Goal: Task Accomplishment & Management: Manage account settings

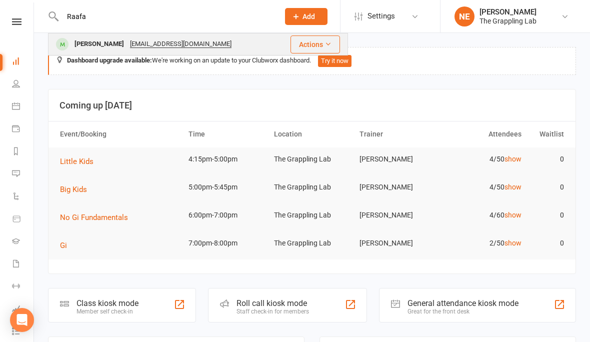
type input "Raafa"
click at [92, 44] on div "Raafat Rifai" at bounding box center [100, 44] width 56 height 15
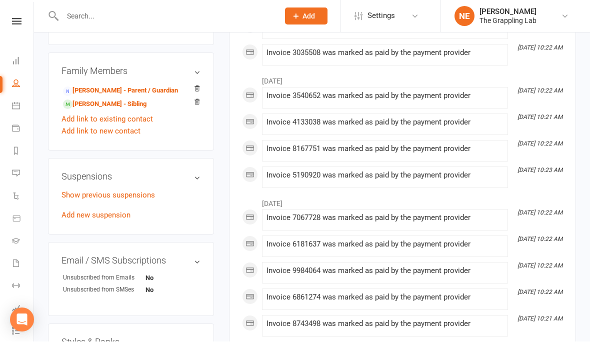
scroll to position [504, 0]
click at [120, 193] on link "Show previous suspensions" at bounding box center [109, 195] width 94 height 9
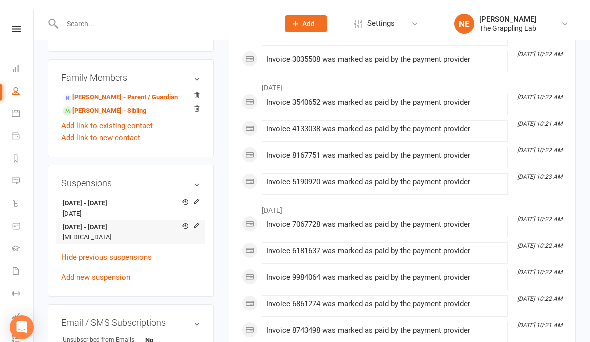
scroll to position [497, 0]
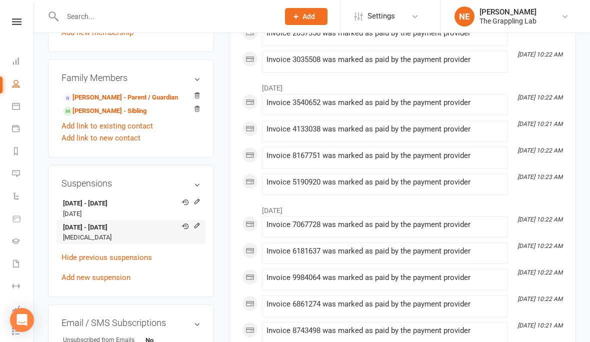
click at [106, 230] on strong "3 Sep 2025 - 15 Sep 2025" at bounding box center [129, 228] width 133 height 11
click at [199, 226] on icon at bounding box center [197, 225] width 5 height 5
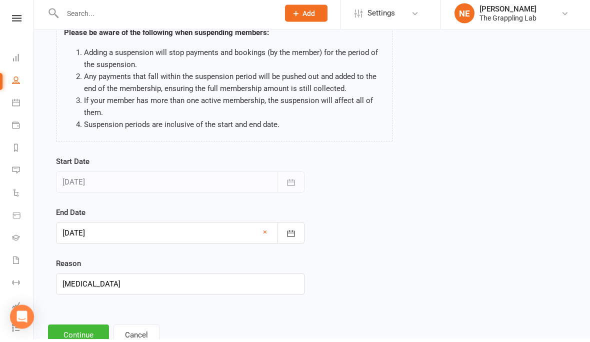
scroll to position [118, 0]
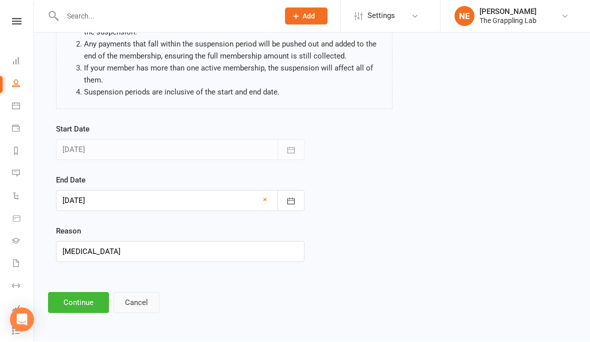
click at [131, 293] on button "Cancel" at bounding box center [137, 303] width 46 height 21
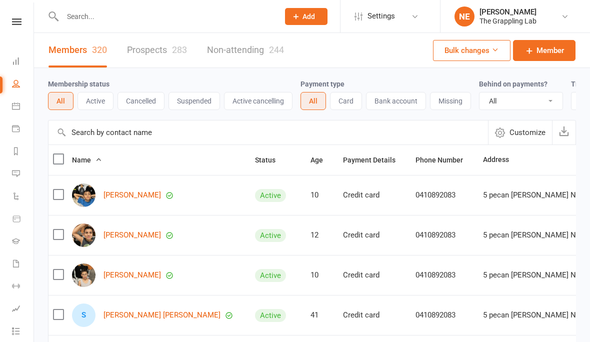
select select "100"
click at [169, 56] on link "Prospects 283" at bounding box center [157, 50] width 60 height 35
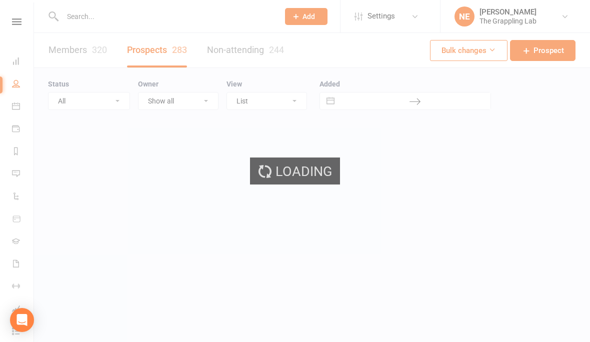
select select "100"
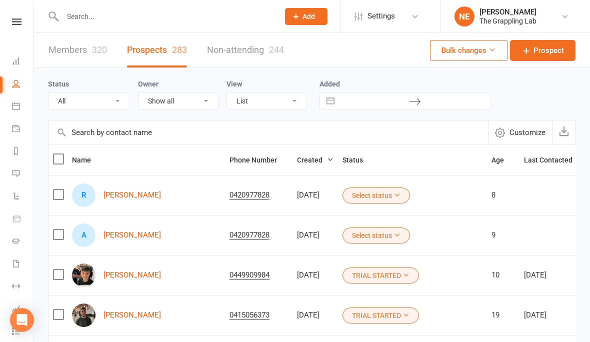
click at [365, 197] on button "Select status" at bounding box center [377, 196] width 68 height 16
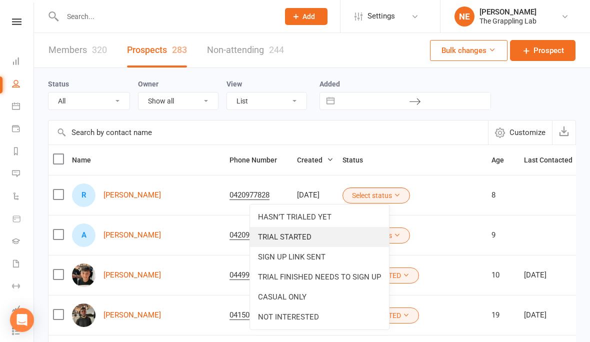
click at [302, 240] on link "TRIAL STARTED" at bounding box center [319, 237] width 139 height 20
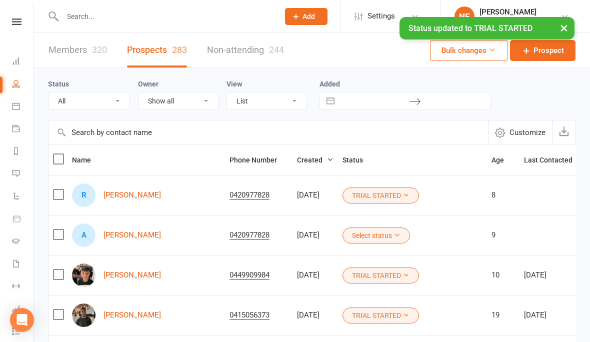
click at [368, 232] on button "Select status" at bounding box center [377, 236] width 68 height 16
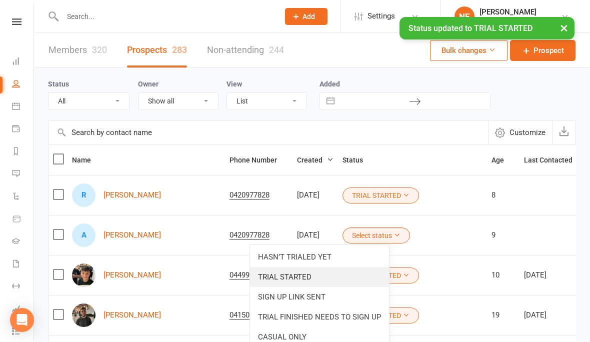
click at [306, 276] on link "TRIAL STARTED" at bounding box center [319, 277] width 139 height 20
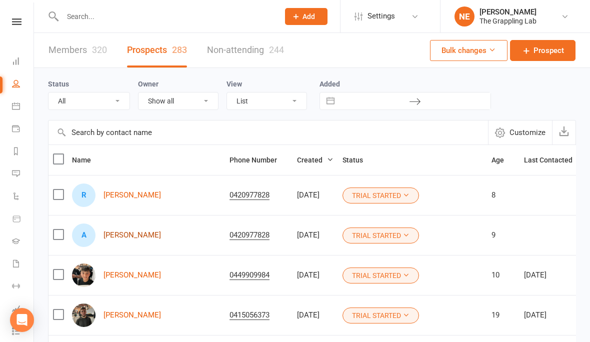
click at [129, 236] on link "[PERSON_NAME]" at bounding box center [133, 235] width 58 height 9
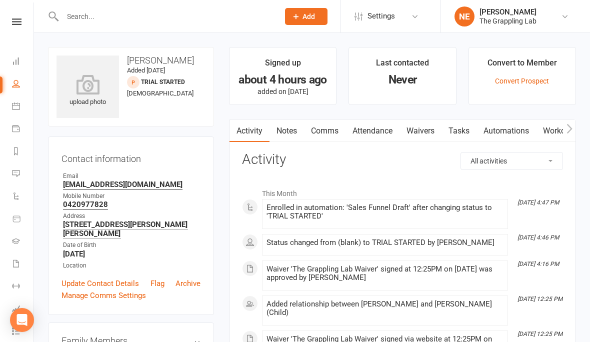
select select "100"
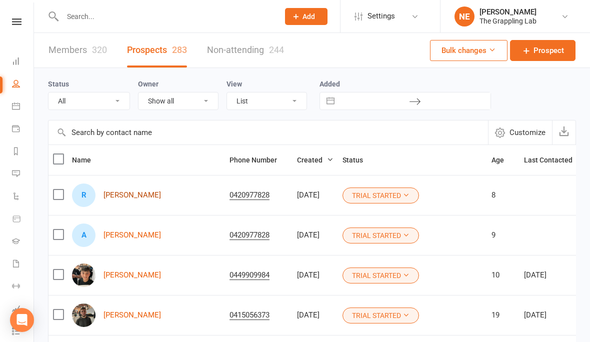
click at [137, 194] on link "[PERSON_NAME]" at bounding box center [133, 195] width 58 height 9
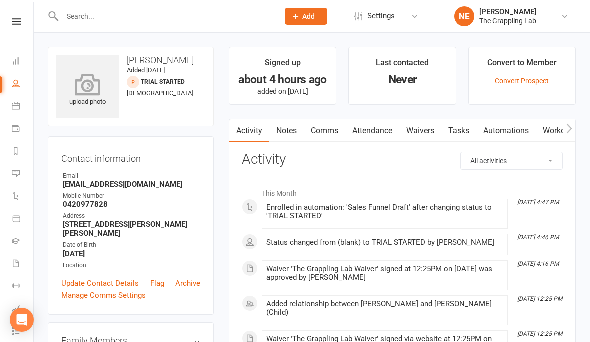
click at [93, 85] on icon at bounding box center [88, 85] width 69 height 22
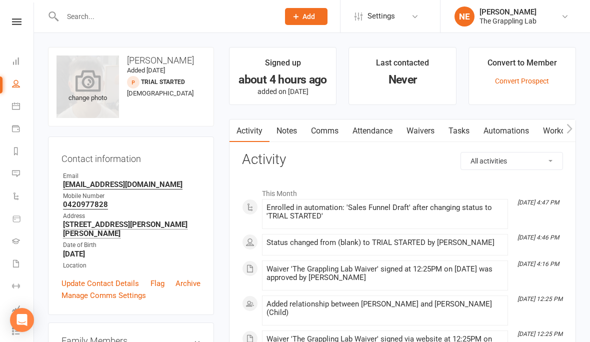
click at [103, 101] on div "change photo" at bounding box center [88, 87] width 63 height 63
select select "100"
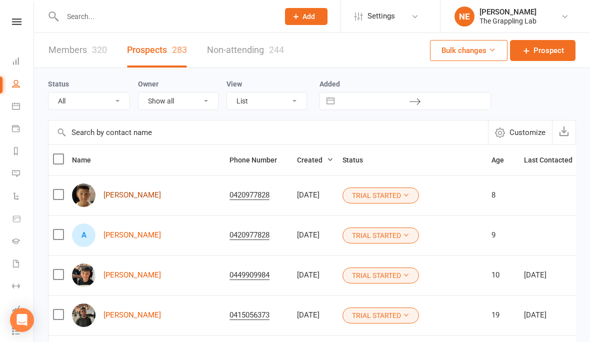
click at [132, 195] on link "[PERSON_NAME]" at bounding box center [133, 195] width 58 height 9
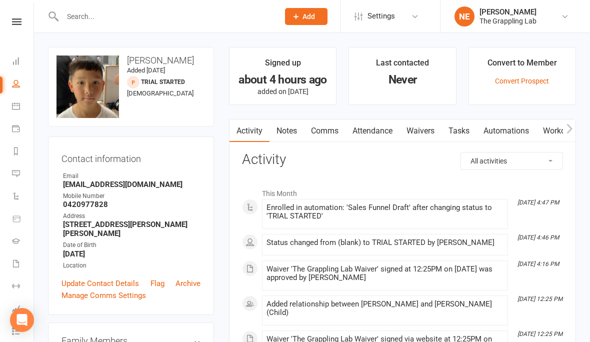
select select "100"
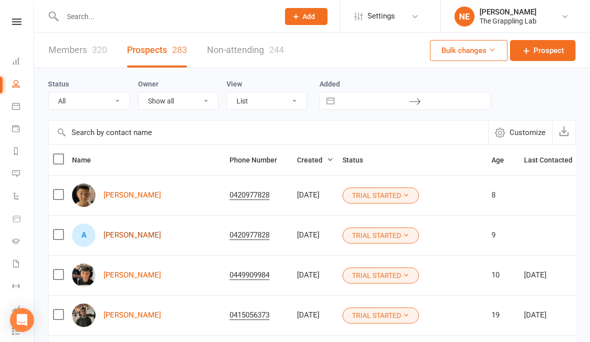
click at [127, 234] on link "[PERSON_NAME]" at bounding box center [133, 235] width 58 height 9
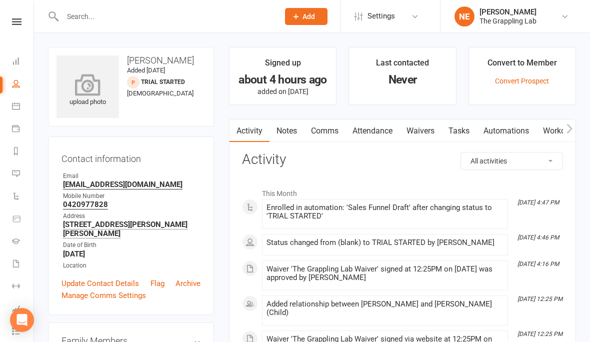
click at [92, 86] on icon at bounding box center [88, 85] width 69 height 22
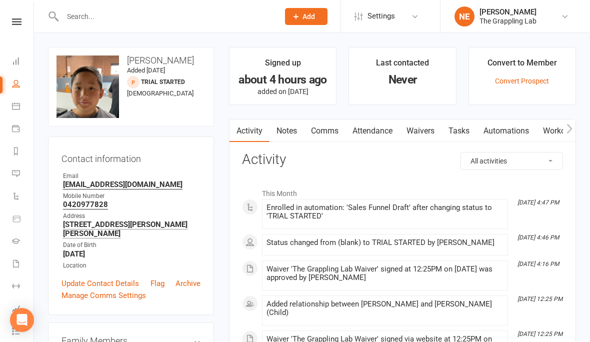
click at [173, 97] on div "upload photo change photo Aden Nguyen Added 16 September, 2025 TRIAL STARTED pr…" at bounding box center [131, 87] width 166 height 80
select select "100"
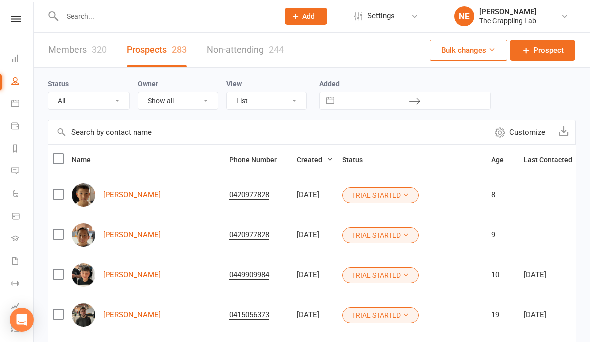
scroll to position [0, 1]
click at [15, 87] on icon at bounding box center [16, 84] width 8 height 8
click at [83, 53] on link "Members 320" at bounding box center [78, 50] width 59 height 35
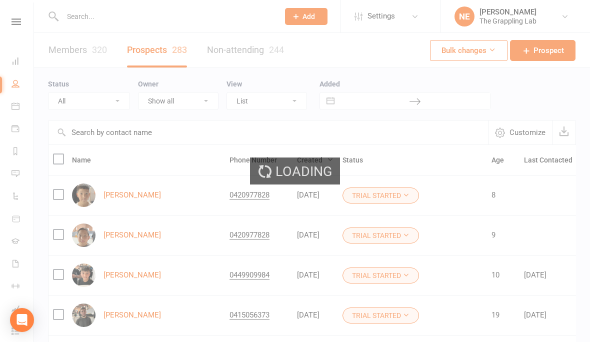
select select "100"
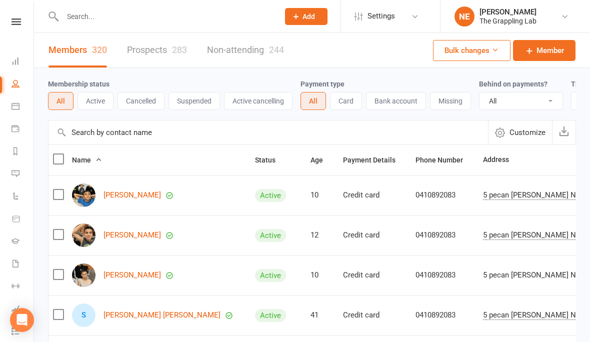
click at [163, 49] on link "Prospects 283" at bounding box center [157, 50] width 60 height 35
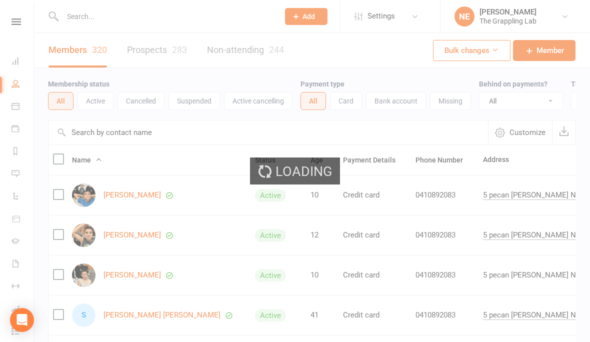
select select "100"
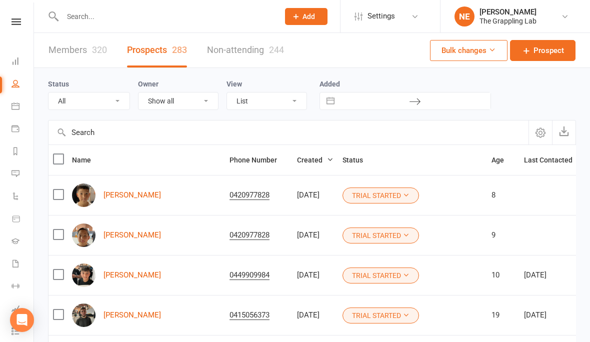
click at [97, 52] on div "320" at bounding box center [99, 50] width 15 height 11
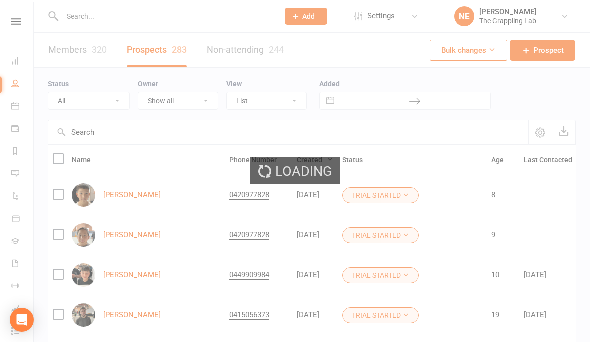
select select "100"
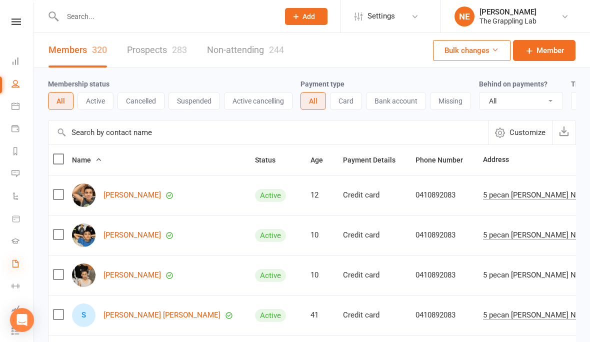
click at [19, 267] on icon at bounding box center [16, 264] width 8 height 8
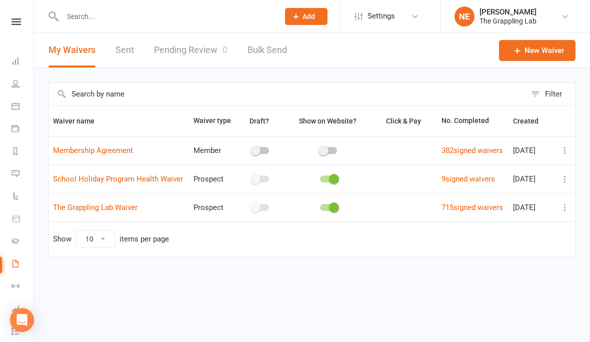
click at [192, 48] on link "Pending Review 0" at bounding box center [191, 50] width 74 height 35
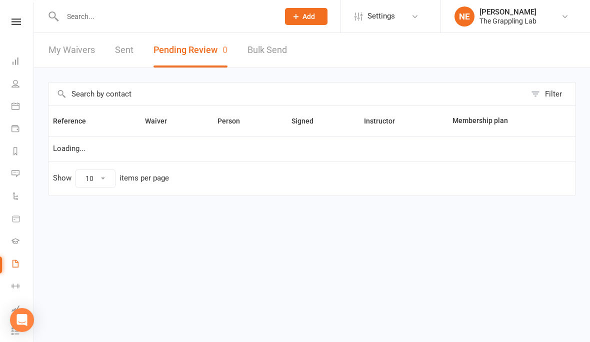
select select "25"
click at [14, 264] on icon at bounding box center [16, 264] width 8 height 8
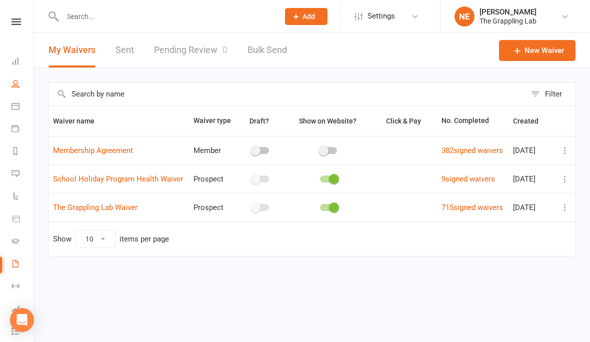
click at [21, 84] on link "People" at bounding box center [23, 85] width 23 height 23
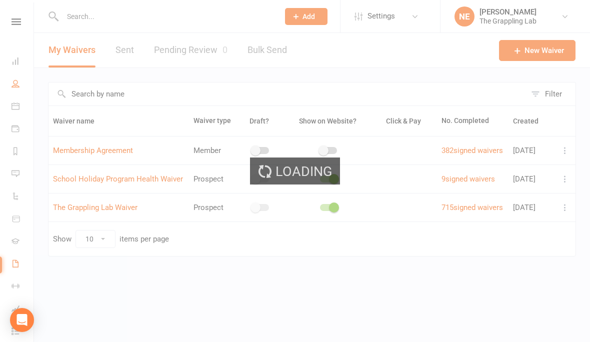
select select "100"
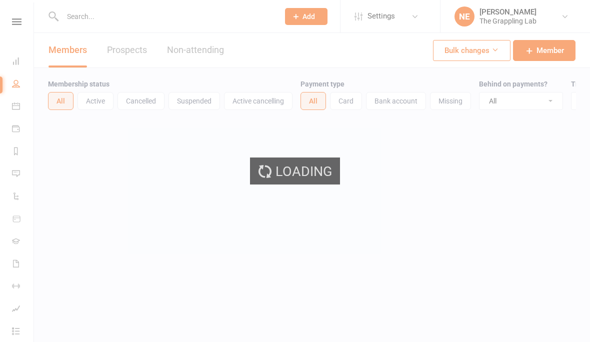
select select "100"
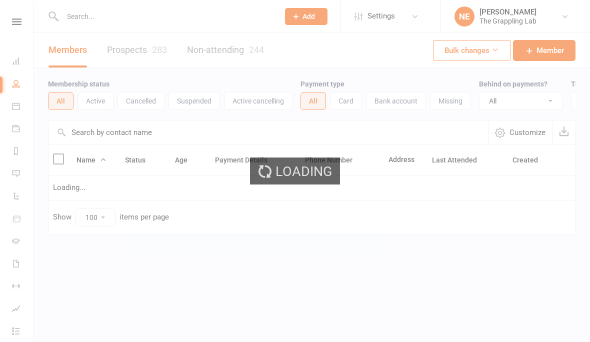
select select "100"
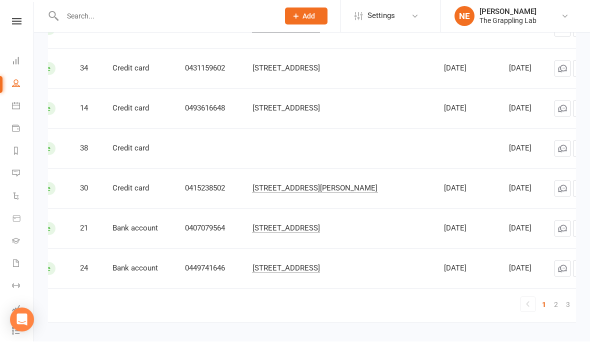
scroll to position [0, 231]
click at [550, 306] on link "2" at bounding box center [556, 305] width 12 height 14
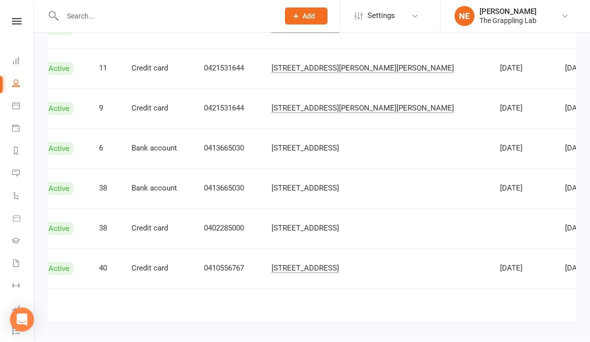
scroll to position [0, 223]
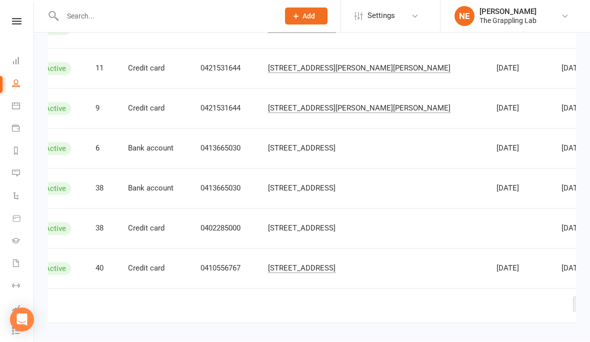
click at [575, 306] on icon at bounding box center [581, 305] width 12 height 12
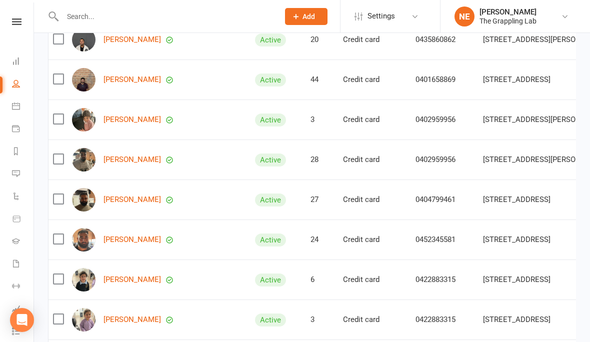
scroll to position [0, 0]
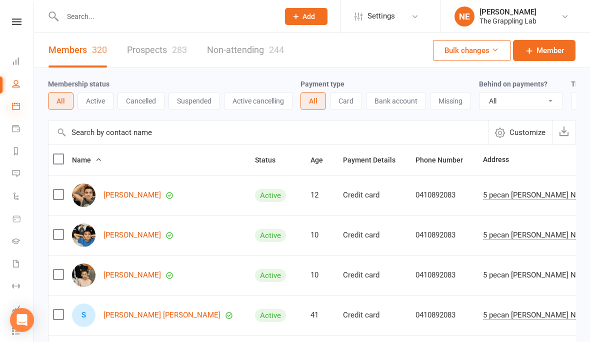
click at [16, 107] on icon at bounding box center [16, 106] width 8 height 8
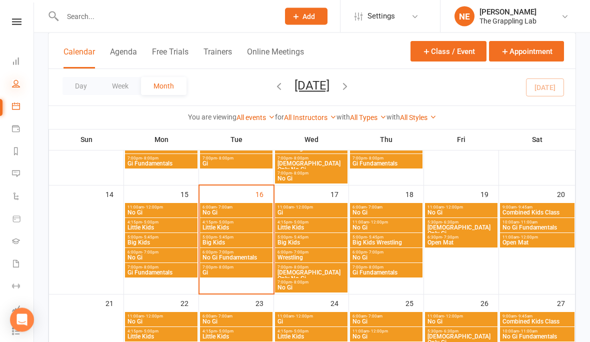
scroll to position [245, 0]
click at [12, 84] on icon at bounding box center [16, 84] width 8 height 8
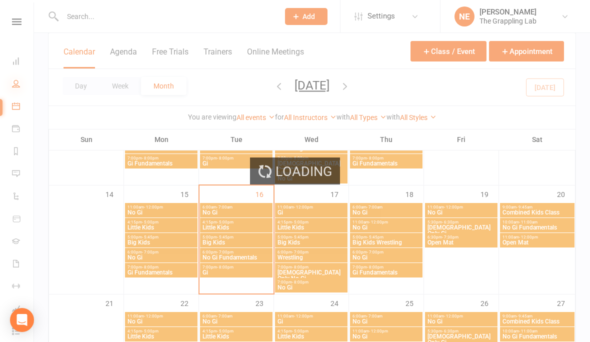
select select "100"
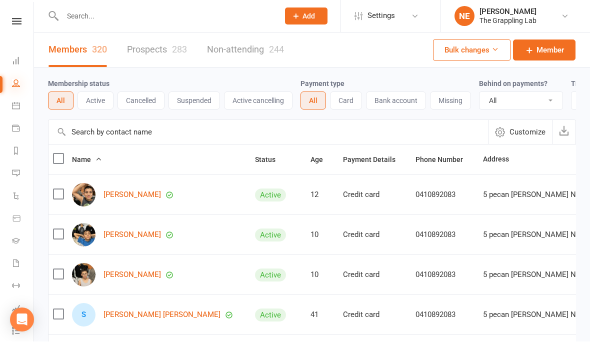
scroll to position [1, 0]
click at [19, 265] on icon at bounding box center [16, 264] width 8 height 8
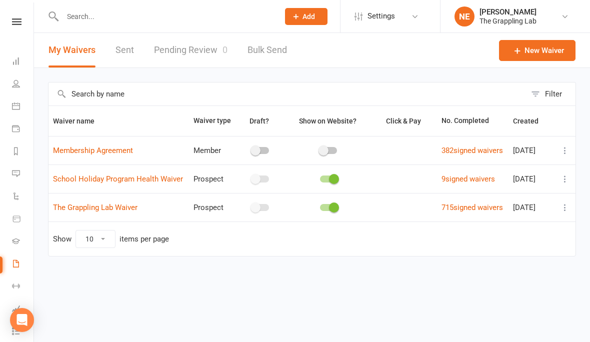
click at [184, 50] on link "Pending Review 0" at bounding box center [191, 50] width 74 height 35
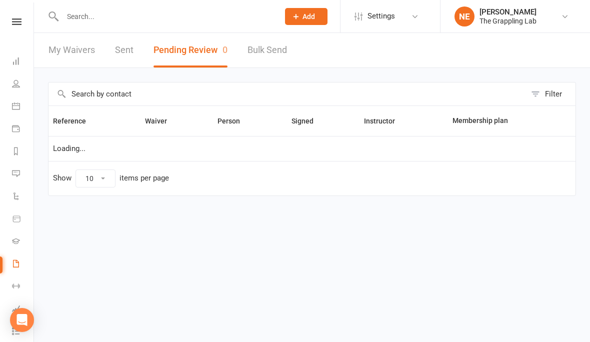
select select "25"
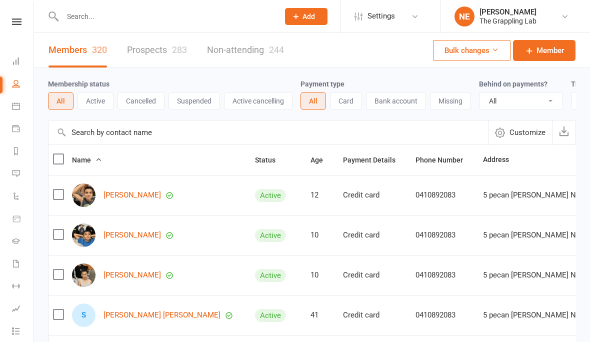
select select "100"
click at [158, 48] on link "Prospects 283" at bounding box center [157, 50] width 60 height 35
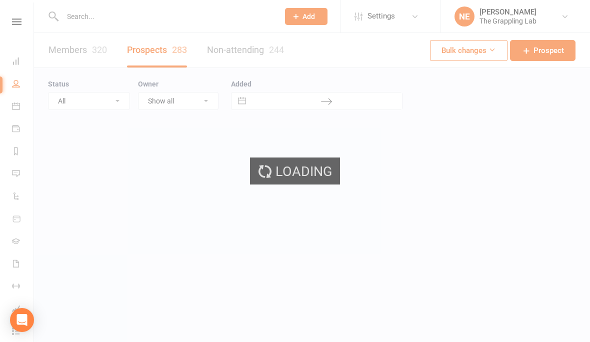
select select "100"
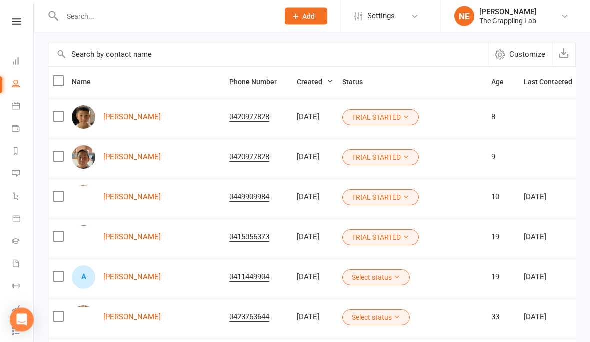
scroll to position [88, 0]
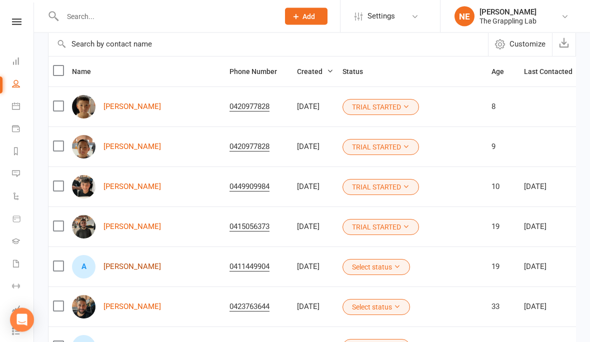
click at [110, 270] on link "[PERSON_NAME]" at bounding box center [133, 267] width 58 height 9
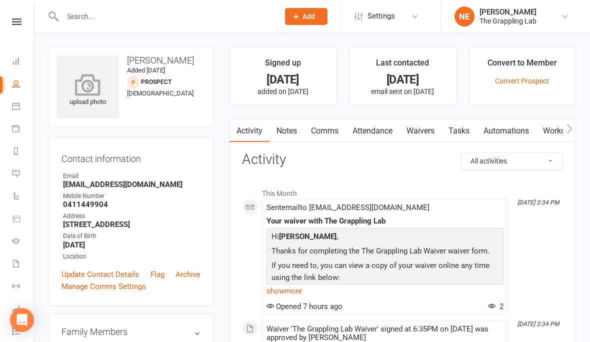
click at [102, 79] on icon at bounding box center [88, 85] width 69 height 22
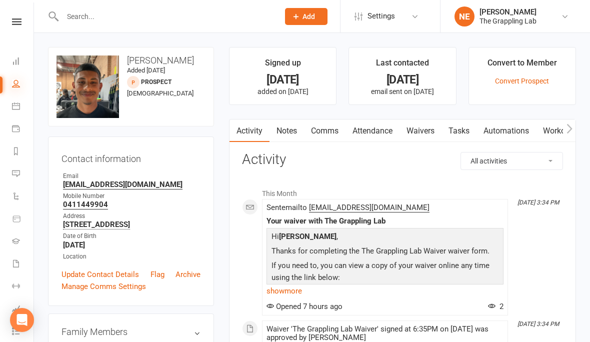
click at [16, 80] on icon at bounding box center [16, 84] width 8 height 8
select select "100"
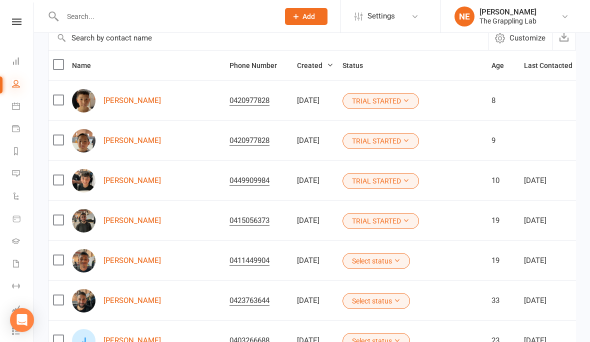
scroll to position [97, 0]
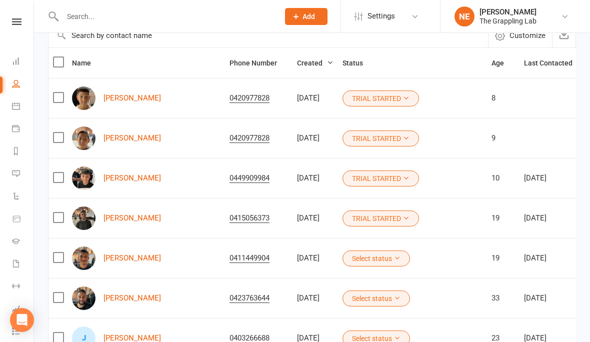
click at [343, 253] on button "Select status" at bounding box center [377, 259] width 68 height 16
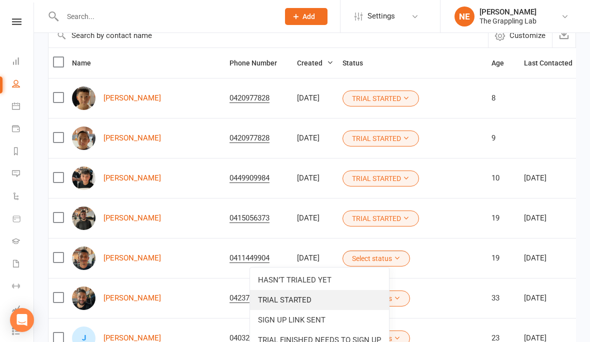
click at [307, 301] on link "TRIAL STARTED" at bounding box center [319, 300] width 139 height 20
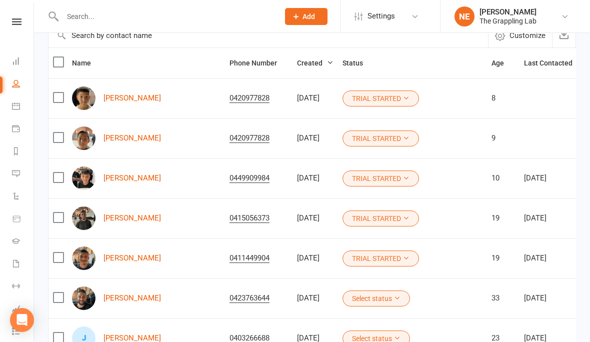
scroll to position [141, 0]
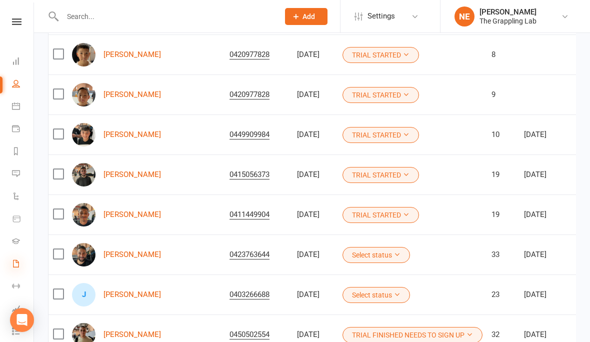
click at [19, 265] on icon at bounding box center [16, 264] width 8 height 8
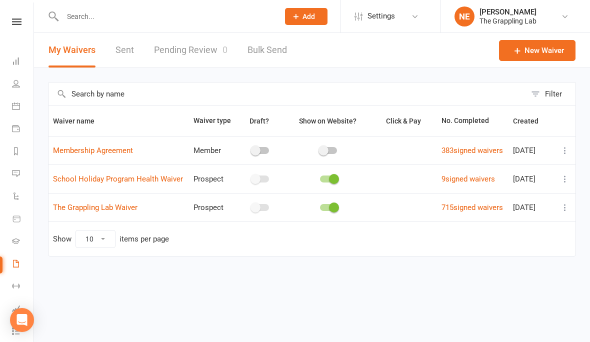
click at [23, 262] on link "Waivers" at bounding box center [23, 265] width 23 height 23
click at [190, 55] on link "Pending Review 0" at bounding box center [191, 50] width 74 height 35
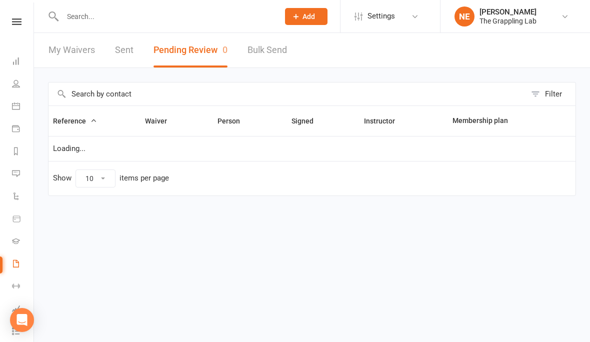
select select "25"
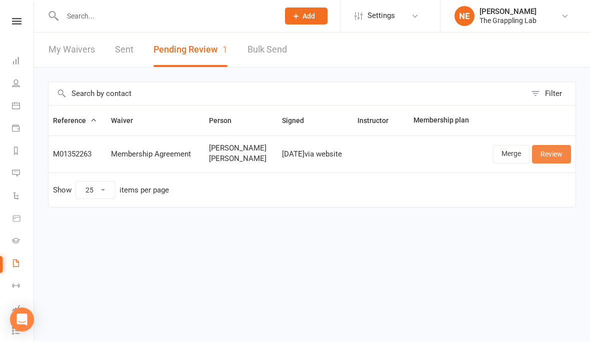
click at [555, 157] on link "Review" at bounding box center [551, 155] width 39 height 18
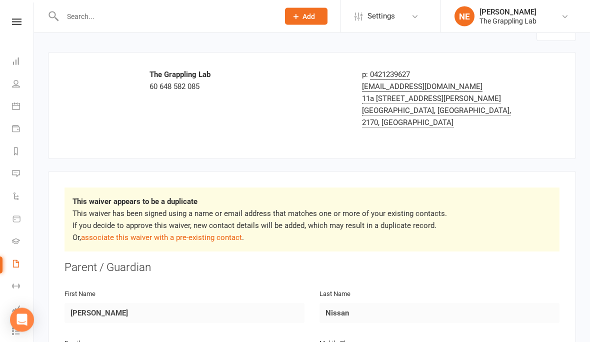
scroll to position [27, 0]
click at [189, 233] on link "associate this waiver with a pre-existing contact" at bounding box center [161, 237] width 161 height 9
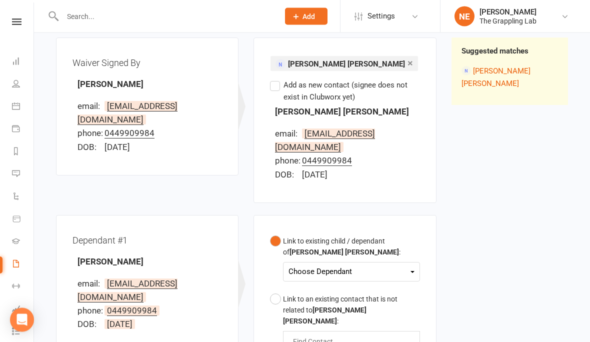
scroll to position [116, 0]
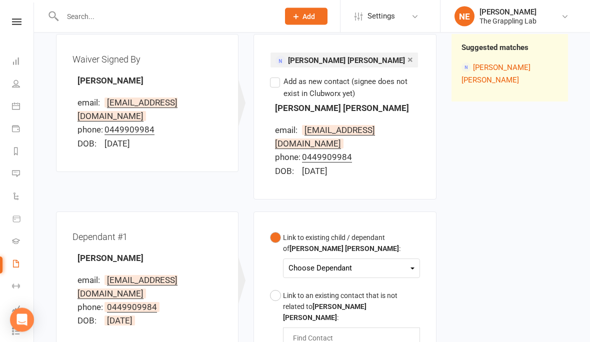
click at [412, 262] on div "Choose Dependant" at bounding box center [352, 269] width 126 height 14
click at [377, 281] on link "[PERSON_NAME]" at bounding box center [338, 292] width 99 height 22
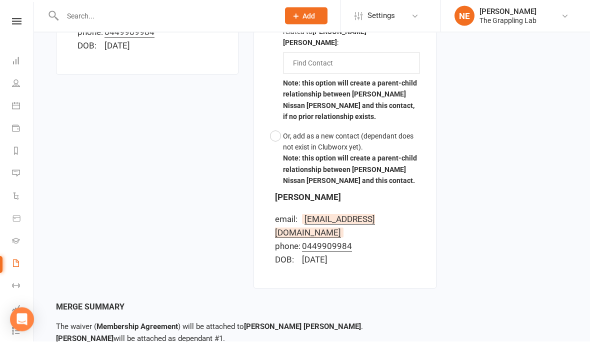
scroll to position [391, 0]
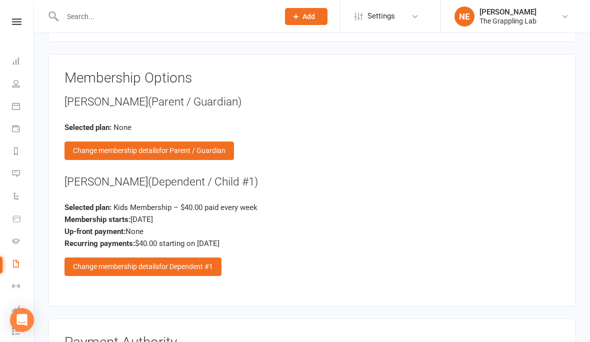
scroll to position [819, 0]
click at [194, 263] on span "for Dependent #1" at bounding box center [186, 267] width 54 height 8
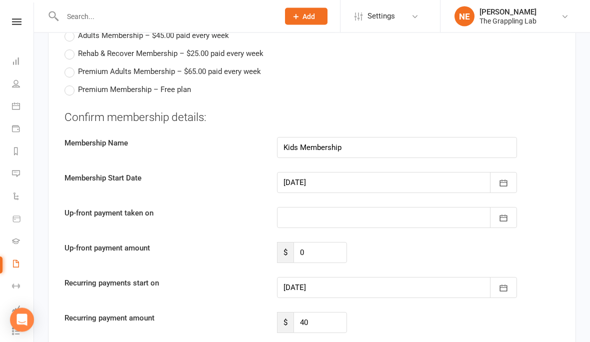
scroll to position [968, 0]
click at [506, 283] on icon "button" at bounding box center [504, 288] width 10 height 10
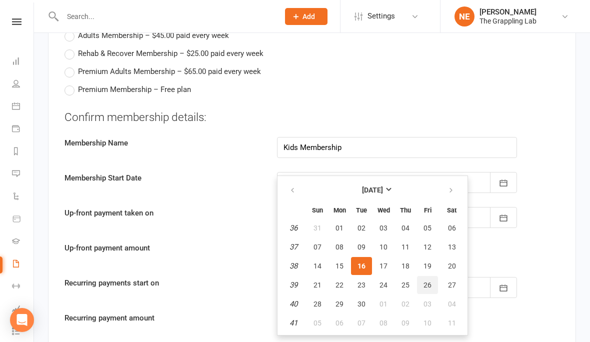
click at [430, 281] on span "26" at bounding box center [428, 285] width 8 height 8
type input "26 Sep 2025"
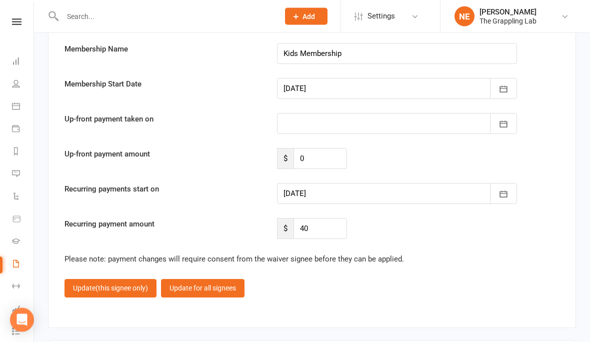
scroll to position [1065, 0]
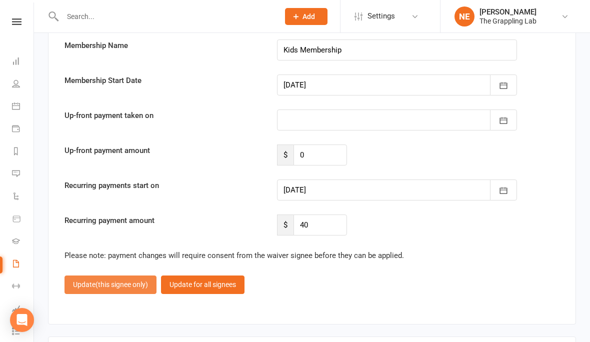
click at [106, 281] on span "(this signee only)" at bounding box center [122, 285] width 53 height 8
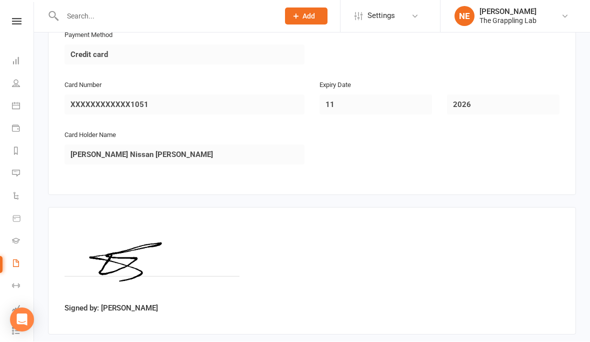
scroll to position [1148, 0]
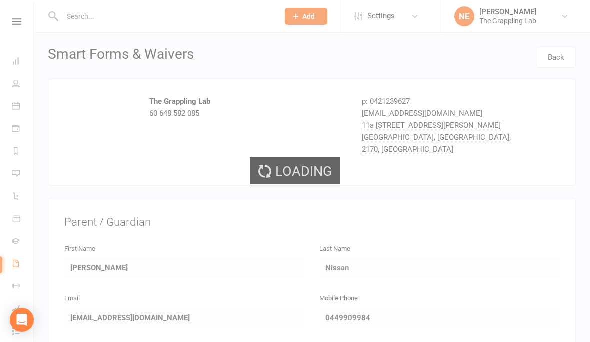
select select "25"
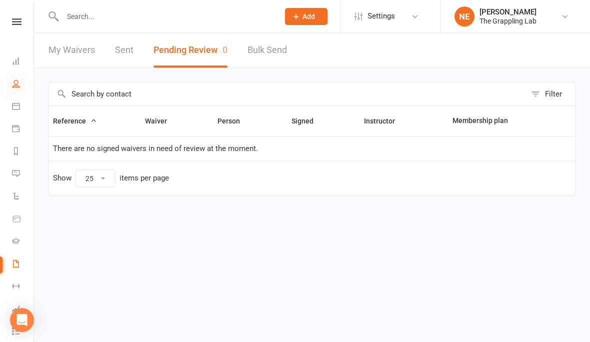
click at [16, 84] on icon at bounding box center [16, 84] width 8 height 8
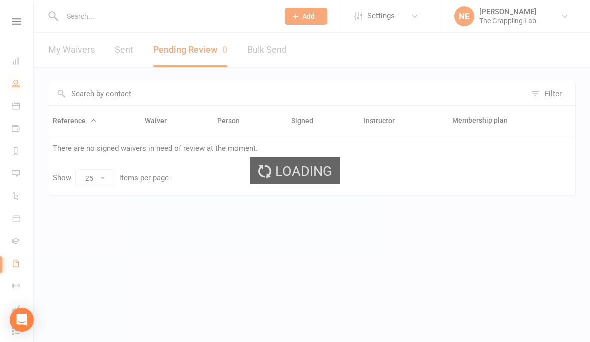
select select "100"
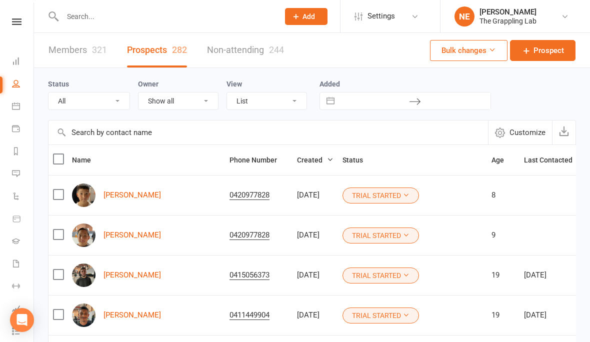
click at [75, 50] on link "Members 321" at bounding box center [78, 50] width 59 height 35
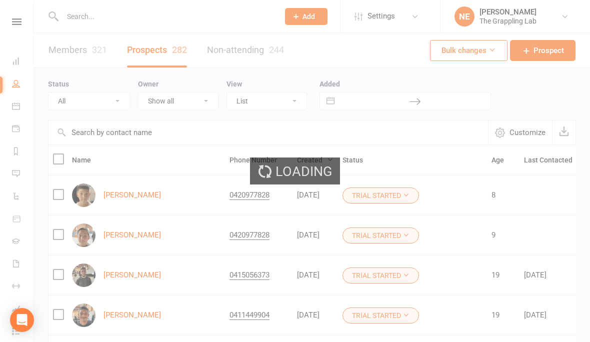
select select "100"
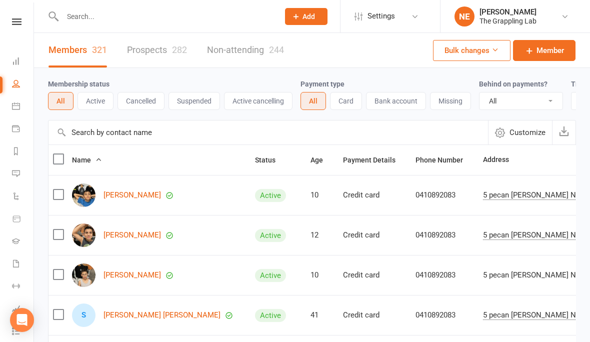
click at [178, 20] on input "text" at bounding box center [166, 17] width 213 height 14
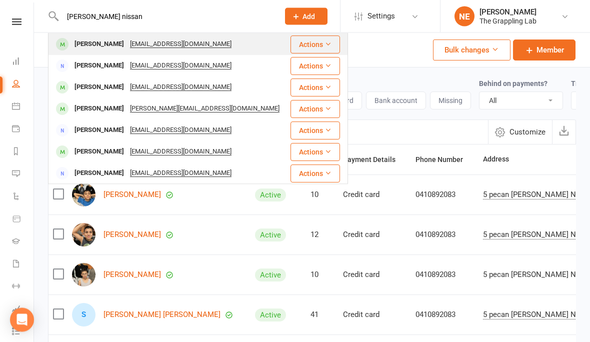
type input "Joshua nissan"
click at [108, 47] on div "[PERSON_NAME]" at bounding box center [100, 44] width 56 height 15
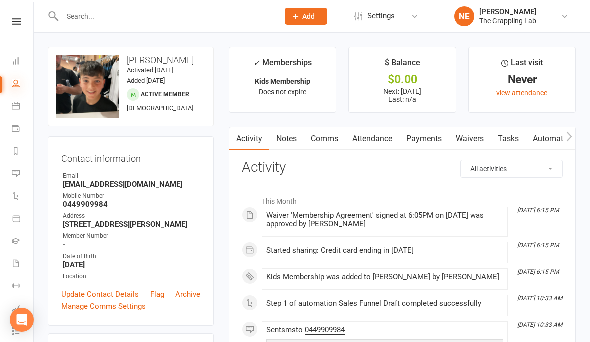
click at [17, 83] on icon at bounding box center [16, 84] width 8 height 8
select select "100"
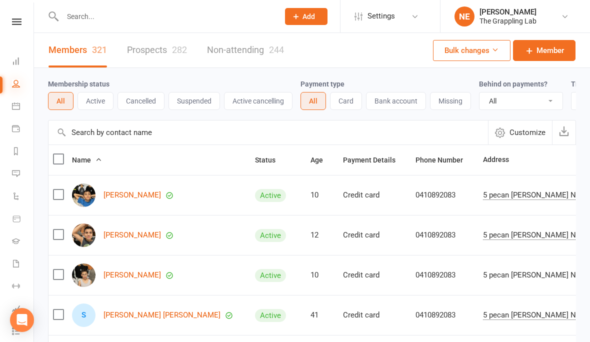
scroll to position [5, 0]
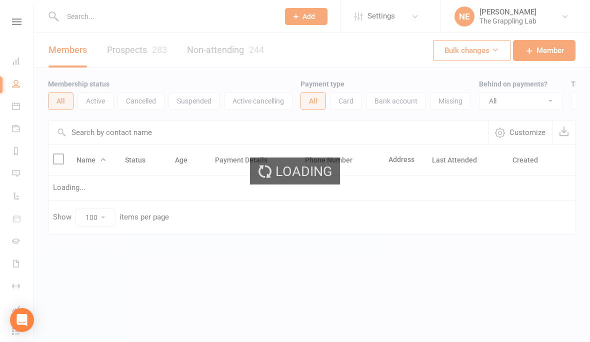
select select "100"
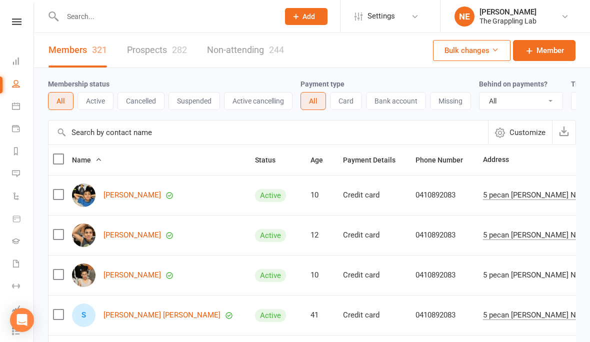
click at [87, 23] on input "text" at bounding box center [166, 17] width 213 height 14
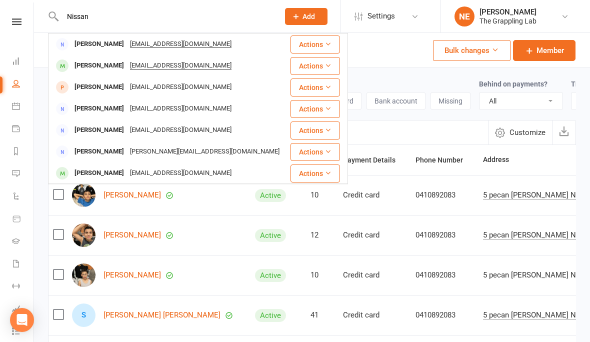
type input "Nissan"
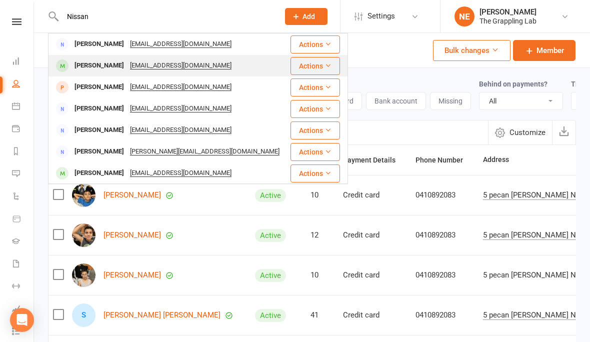
click at [101, 57] on div "[PERSON_NAME] [EMAIL_ADDRESS][DOMAIN_NAME]" at bounding box center [169, 66] width 240 height 21
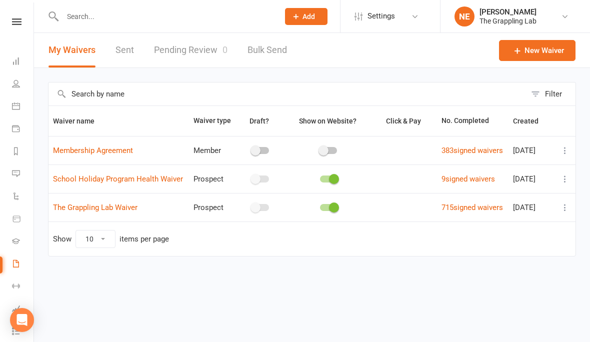
click at [23, 267] on link "Waivers" at bounding box center [23, 265] width 23 height 23
click at [195, 58] on link "Pending Review 0" at bounding box center [191, 50] width 74 height 35
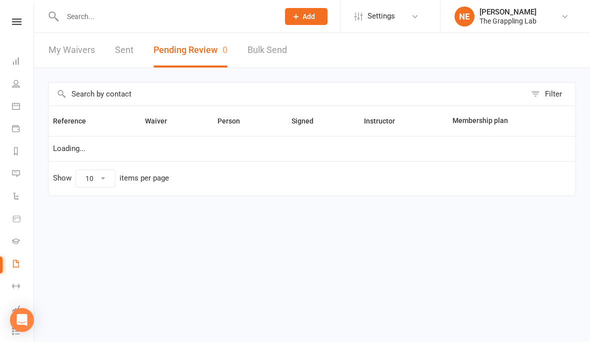
select select "25"
click at [79, 57] on link "My Waivers" at bounding box center [72, 50] width 47 height 35
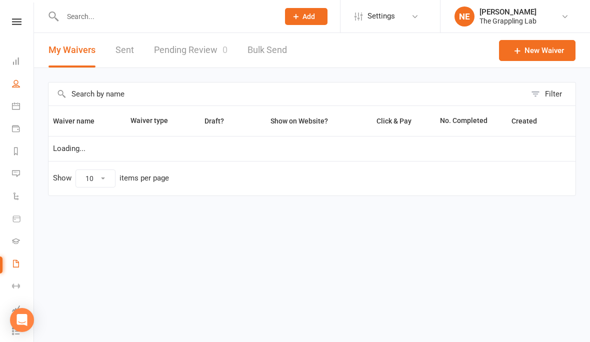
click at [21, 91] on link "People" at bounding box center [23, 85] width 23 height 23
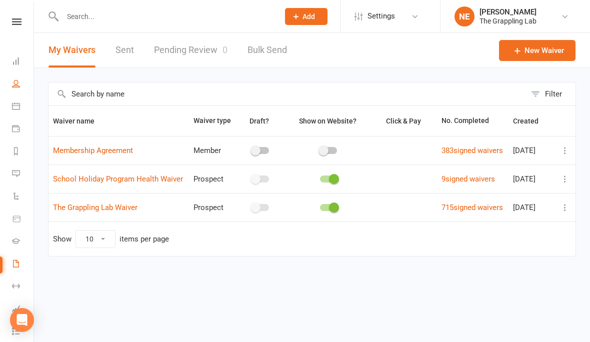
select select "100"
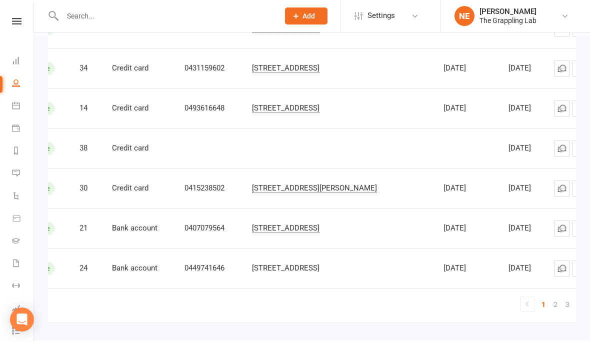
scroll to position [0, 231]
click at [590, 303] on icon at bounding box center [596, 305] width 12 height 12
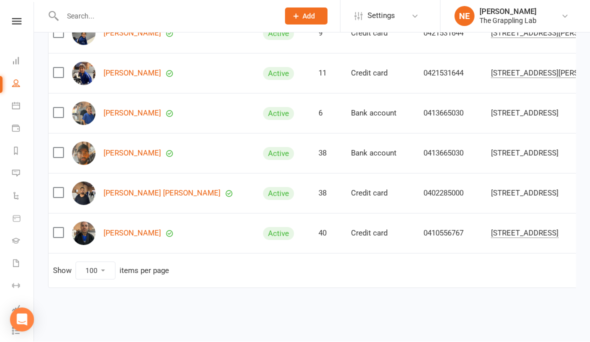
scroll to position [0, -3]
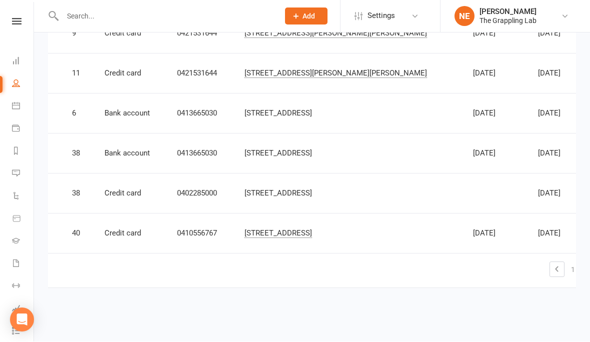
scroll to position [0, 247]
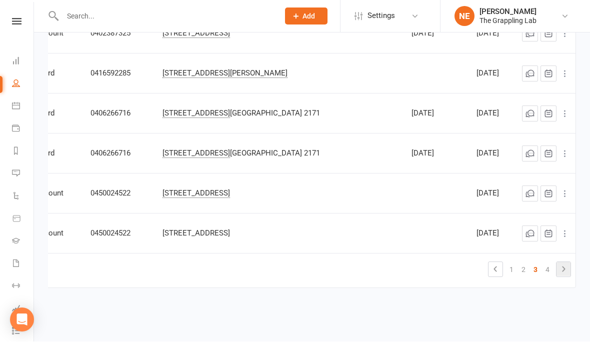
click at [563, 264] on icon at bounding box center [564, 270] width 12 height 12
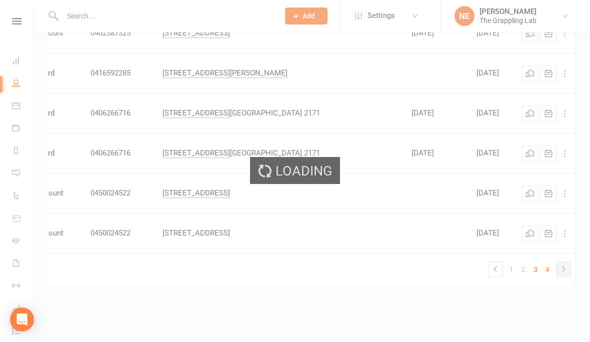
scroll to position [771, 0]
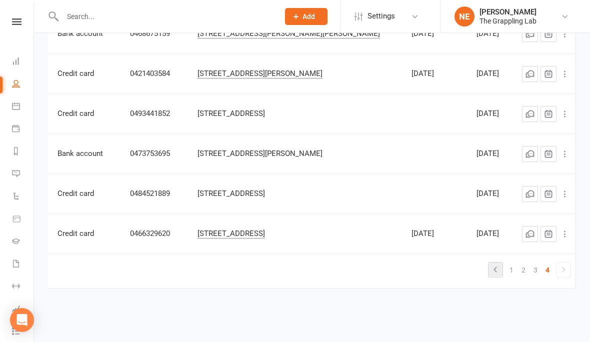
click at [496, 267] on icon at bounding box center [495, 270] width 3 height 6
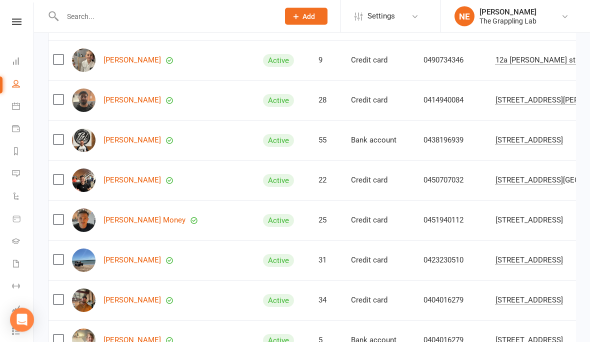
scroll to position [376, 0]
click at [88, 141] on img at bounding box center [84, 140] width 24 height 24
click at [123, 141] on link "[PERSON_NAME]" at bounding box center [133, 140] width 58 height 9
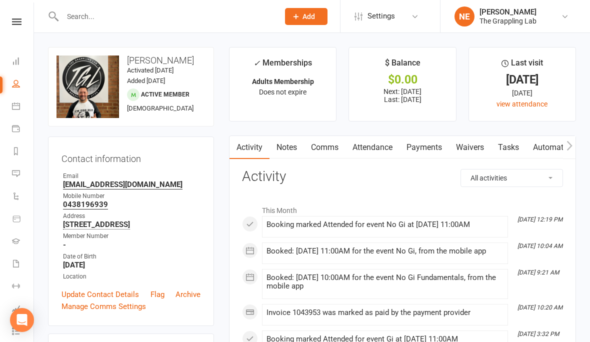
select select "100"
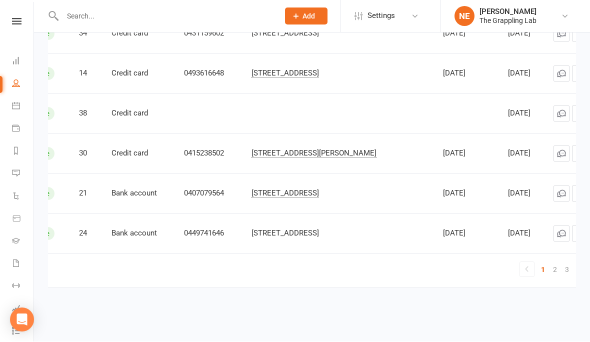
scroll to position [0, 231]
click at [562, 263] on link "3" at bounding box center [568, 270] width 12 height 14
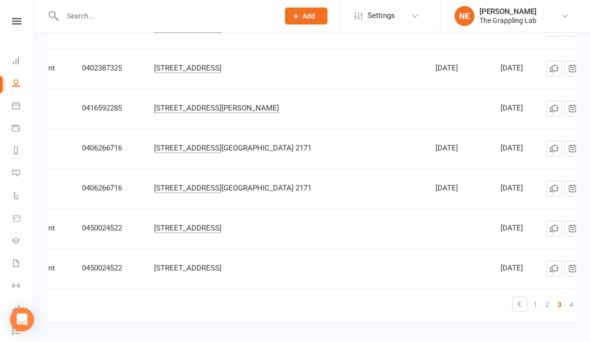
scroll to position [0, 341]
click at [582, 307] on icon at bounding box center [588, 305] width 12 height 12
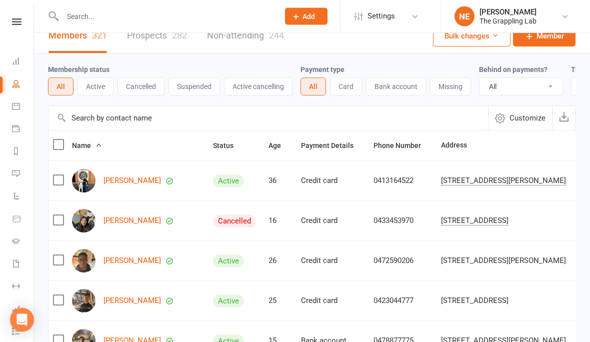
scroll to position [0, 0]
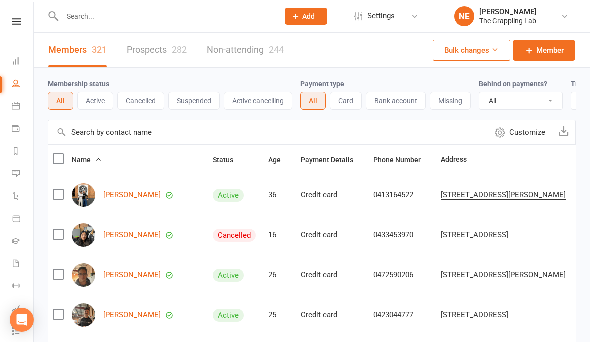
click at [76, 53] on link "Members 321" at bounding box center [78, 50] width 59 height 35
click at [17, 92] on link "People" at bounding box center [23, 85] width 23 height 23
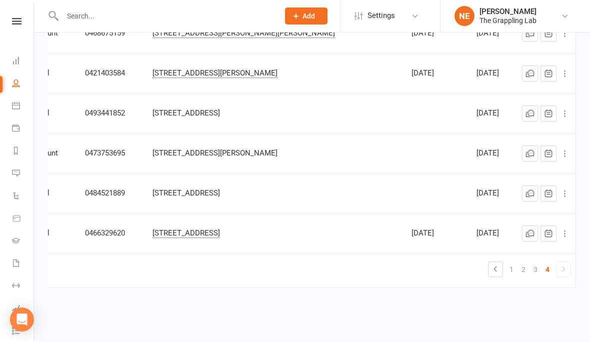
scroll to position [0, 294]
click at [510, 263] on link "1" at bounding box center [512, 270] width 12 height 14
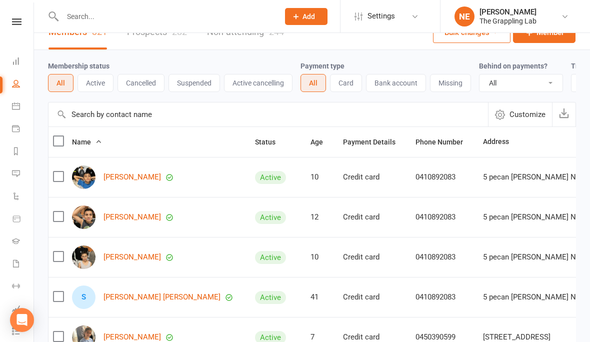
scroll to position [0, 0]
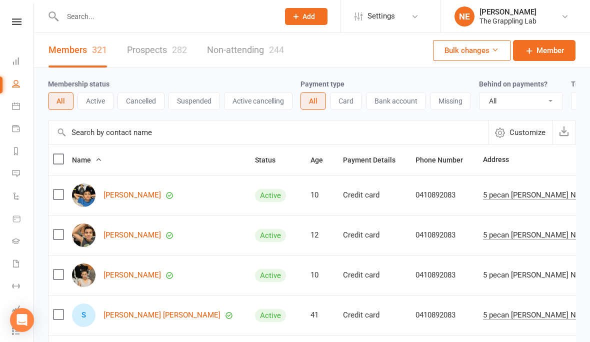
click at [154, 49] on link "Prospects 282" at bounding box center [157, 50] width 60 height 35
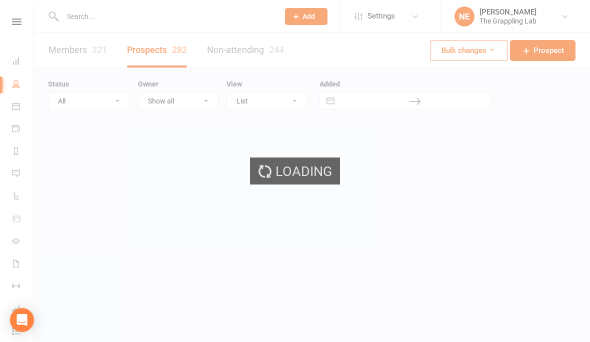
select select "100"
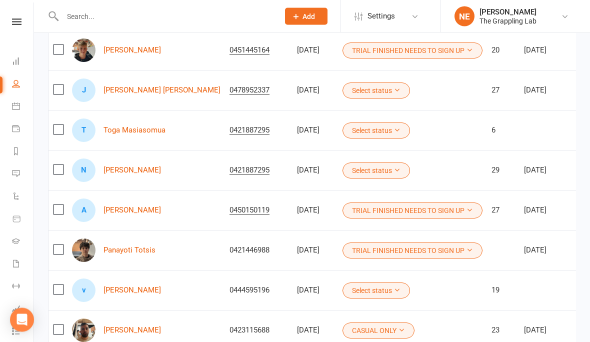
scroll to position [2587, 0]
click at [520, 313] on td "[DATE]" at bounding box center [554, 330] width 69 height 40
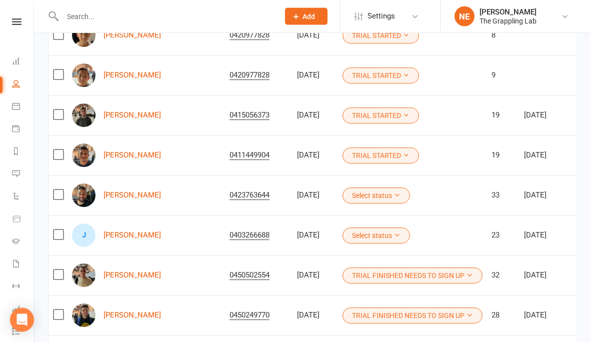
scroll to position [0, 0]
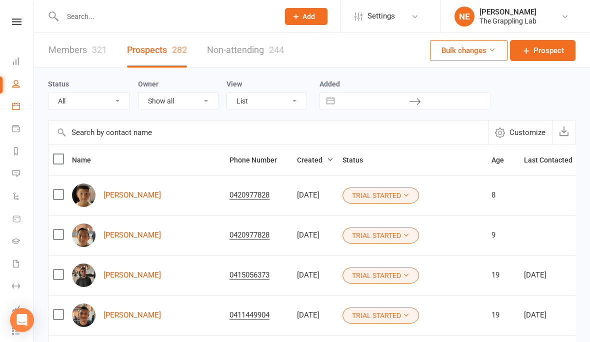
click at [16, 113] on link "Calendar" at bounding box center [23, 107] width 23 height 23
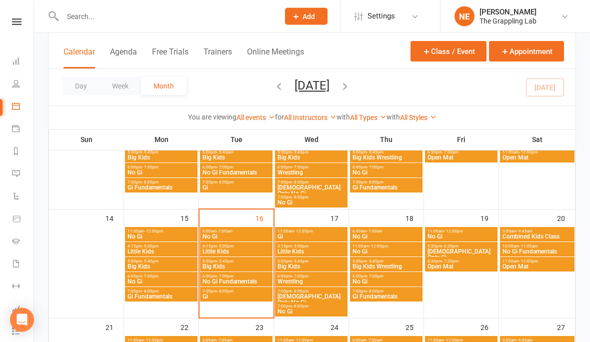
scroll to position [221, 0]
click at [173, 52] on button "Free Trials" at bounding box center [170, 58] width 37 height 22
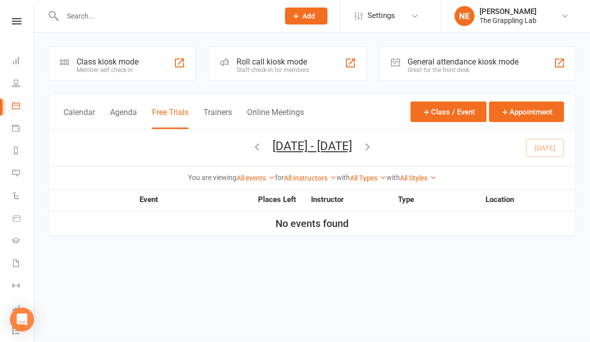
click at [373, 145] on icon "button" at bounding box center [367, 147] width 11 height 11
click at [215, 143] on div "[DATE] - [DATE] [DATE] Sun Mon Tue Wed Thu Fri Sat 31 01 02 03 04 05 06 07 08 0…" at bounding box center [312, 148] width 527 height 37
click at [252, 142] on icon "button" at bounding box center [257, 147] width 11 height 11
click at [19, 84] on icon at bounding box center [16, 84] width 8 height 8
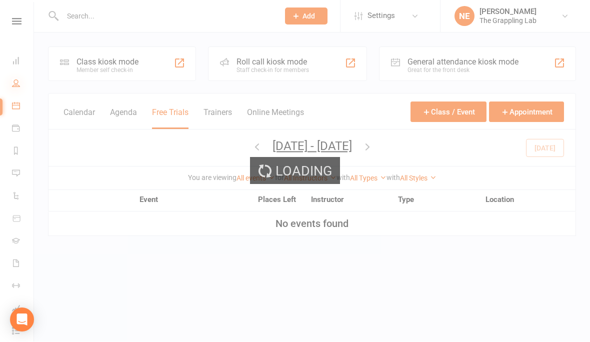
select select "100"
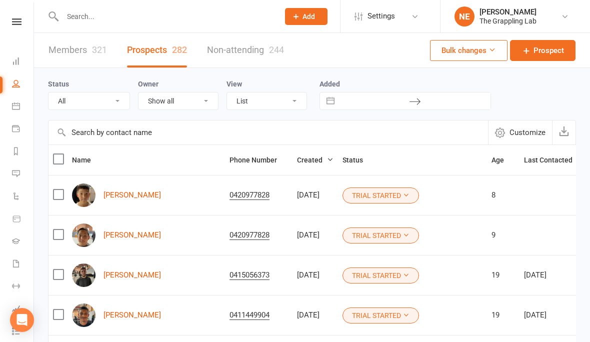
click at [80, 50] on link "Members 321" at bounding box center [78, 50] width 59 height 35
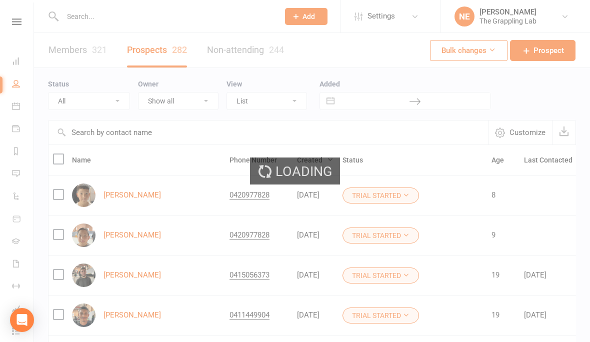
select select "100"
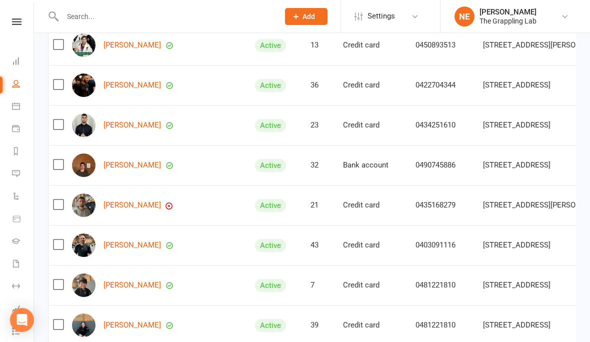
scroll to position [1590, 0]
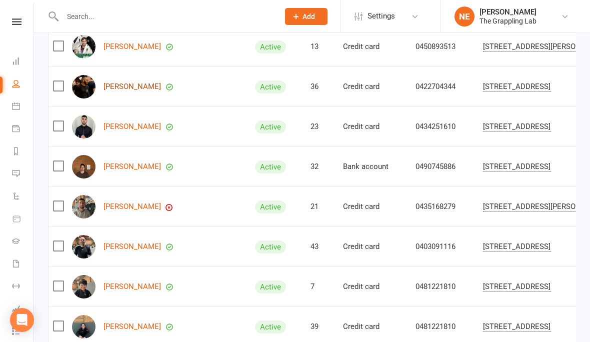
click at [128, 83] on link "[PERSON_NAME]" at bounding box center [133, 87] width 58 height 9
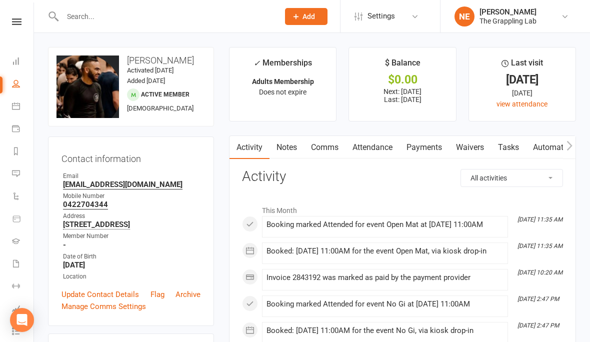
select select "100"
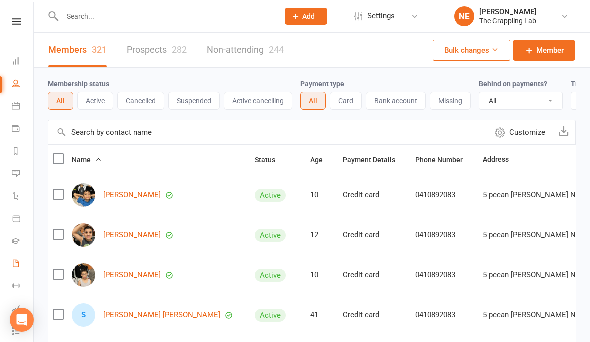
click at [21, 264] on link "Waivers" at bounding box center [23, 265] width 23 height 23
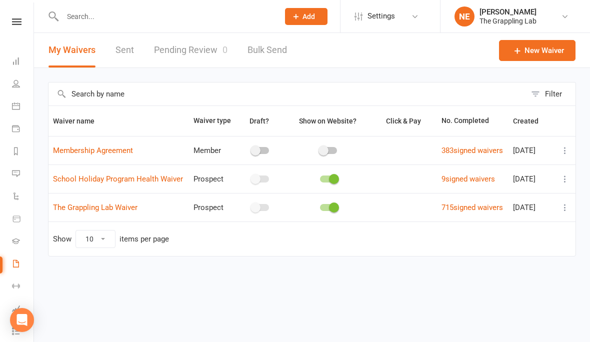
click at [200, 50] on link "Pending Review 0" at bounding box center [191, 50] width 74 height 35
select select "25"
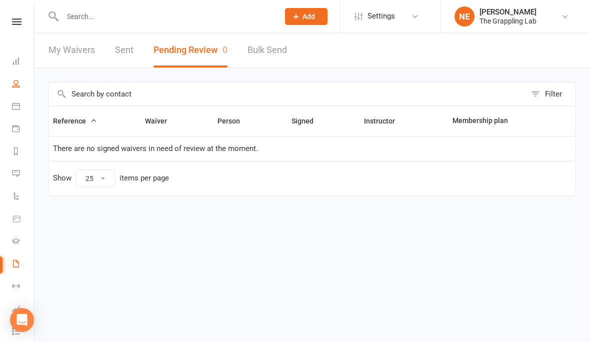
click at [20, 85] on link "People" at bounding box center [23, 85] width 23 height 23
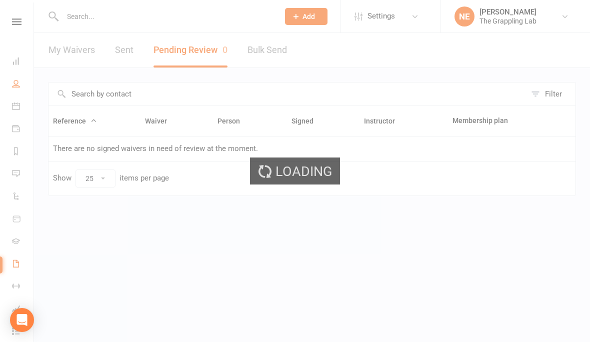
select select "100"
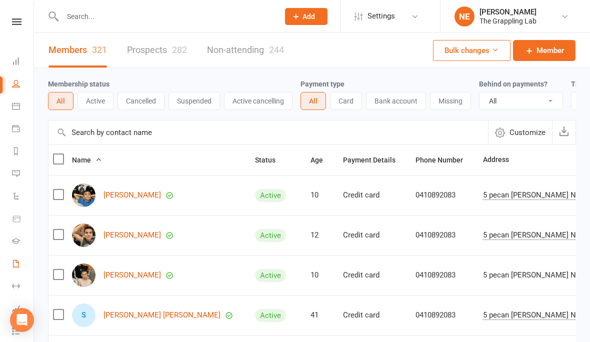
click at [22, 264] on link "Waivers" at bounding box center [23, 265] width 23 height 23
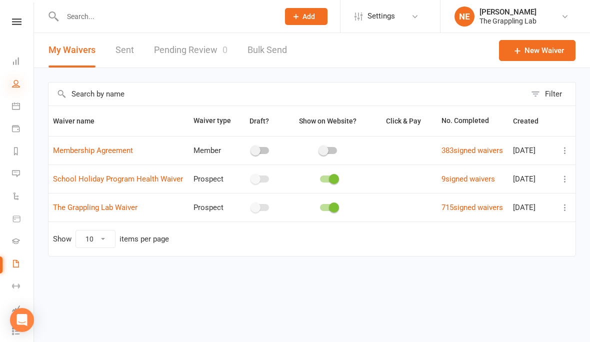
click at [17, 86] on icon at bounding box center [16, 84] width 8 height 8
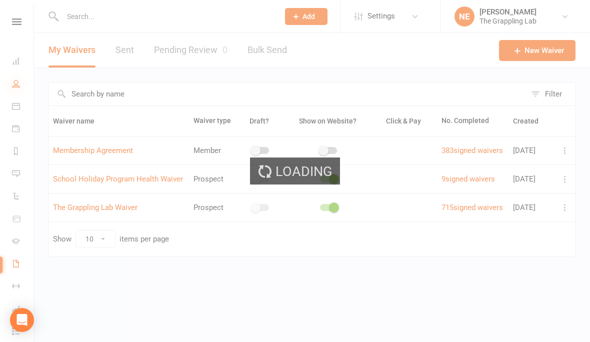
select select "100"
